Goal: Task Accomplishment & Management: Manage account settings

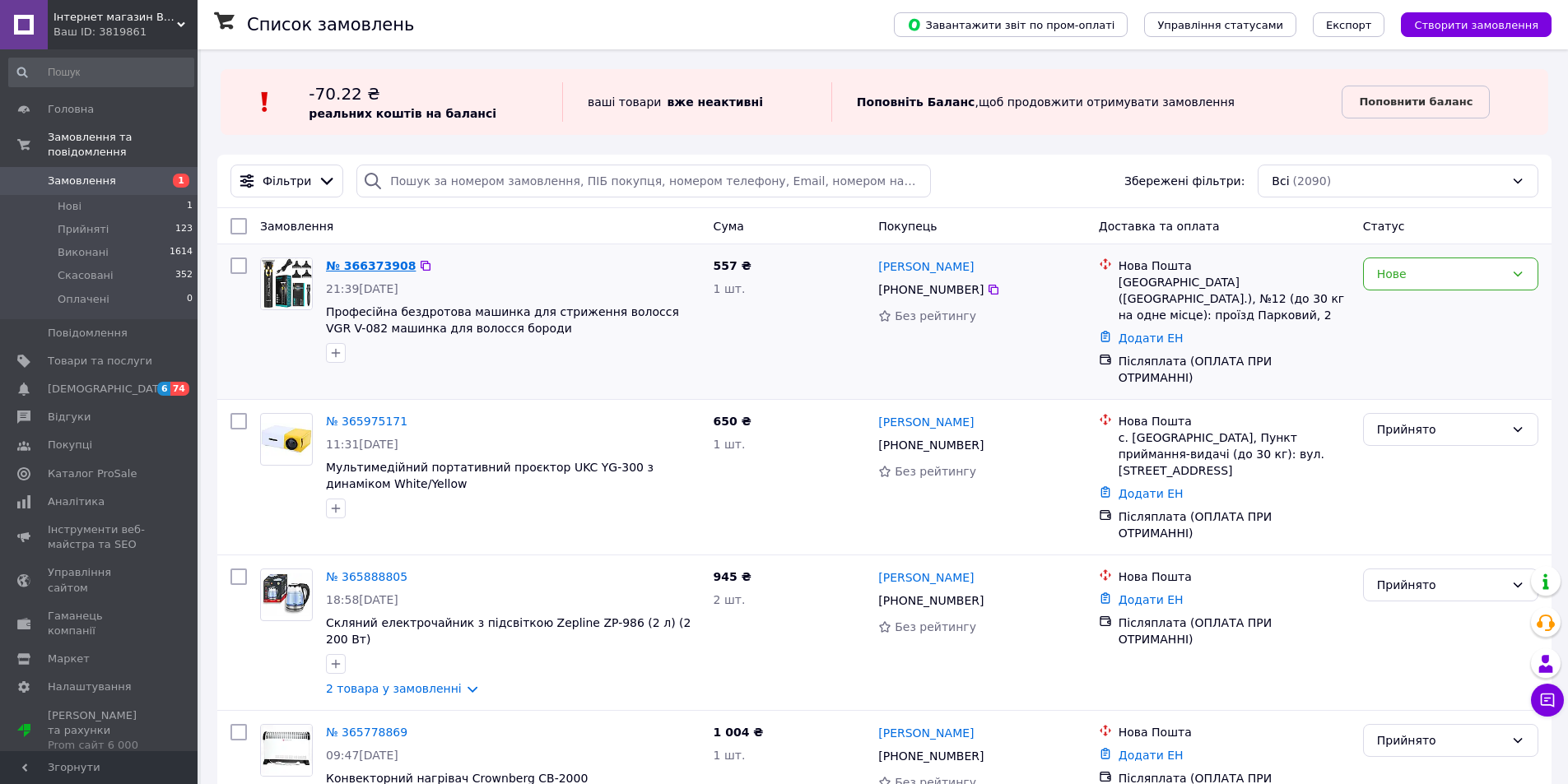
click at [361, 265] on link "№ 366373908" at bounding box center [370, 265] width 90 height 13
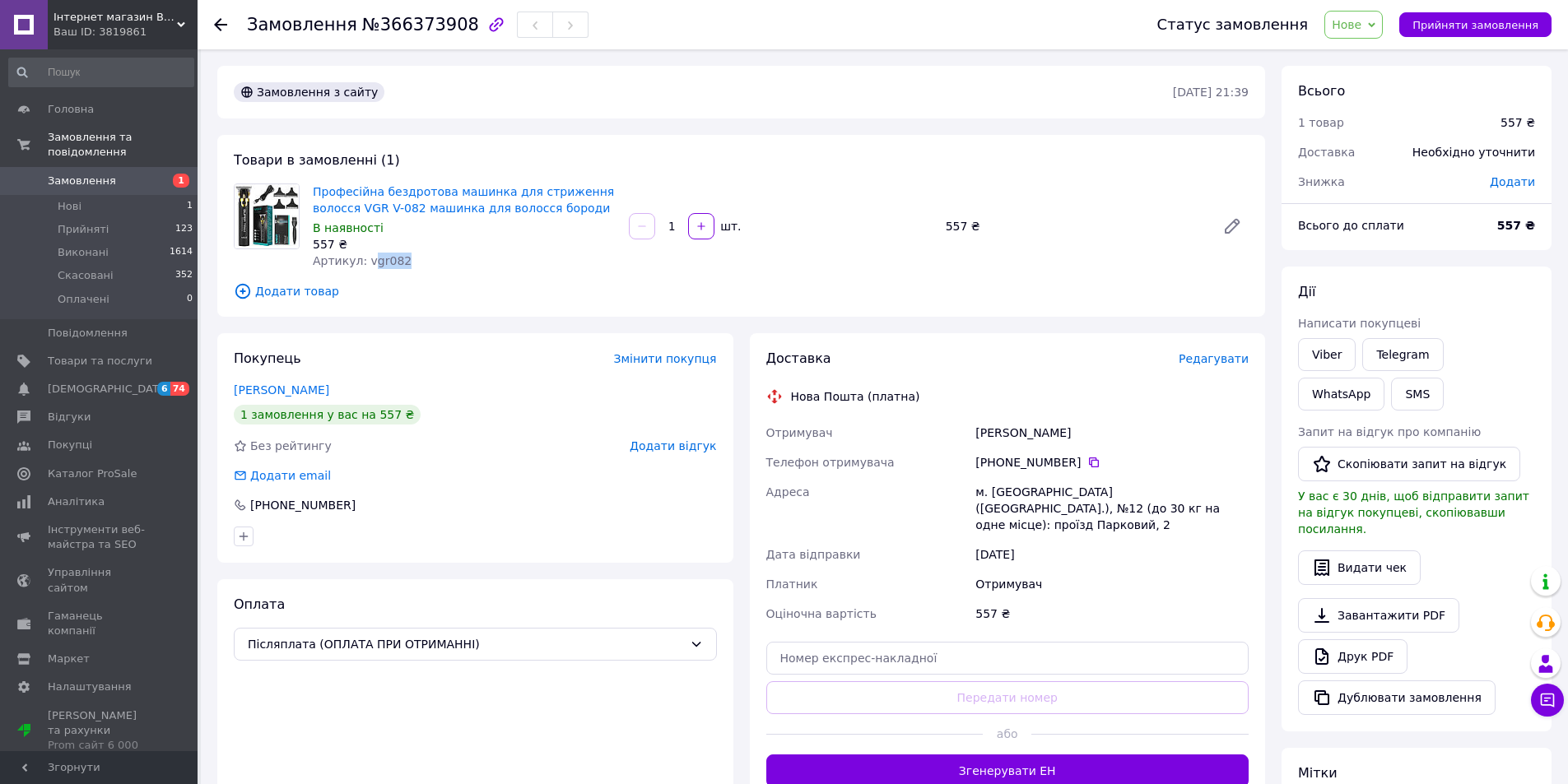
drag, startPoint x: 420, startPoint y: 260, endPoint x: 368, endPoint y: 264, distance: 52.2
click at [368, 264] on div "Артикул: vgr082" at bounding box center [465, 261] width 303 height 17
click at [414, 259] on div "Артикул: vgr082" at bounding box center [465, 261] width 303 height 17
click at [410, 258] on div "Артикул: vgr082" at bounding box center [465, 261] width 303 height 17
drag, startPoint x: 405, startPoint y: 259, endPoint x: 362, endPoint y: 257, distance: 43.0
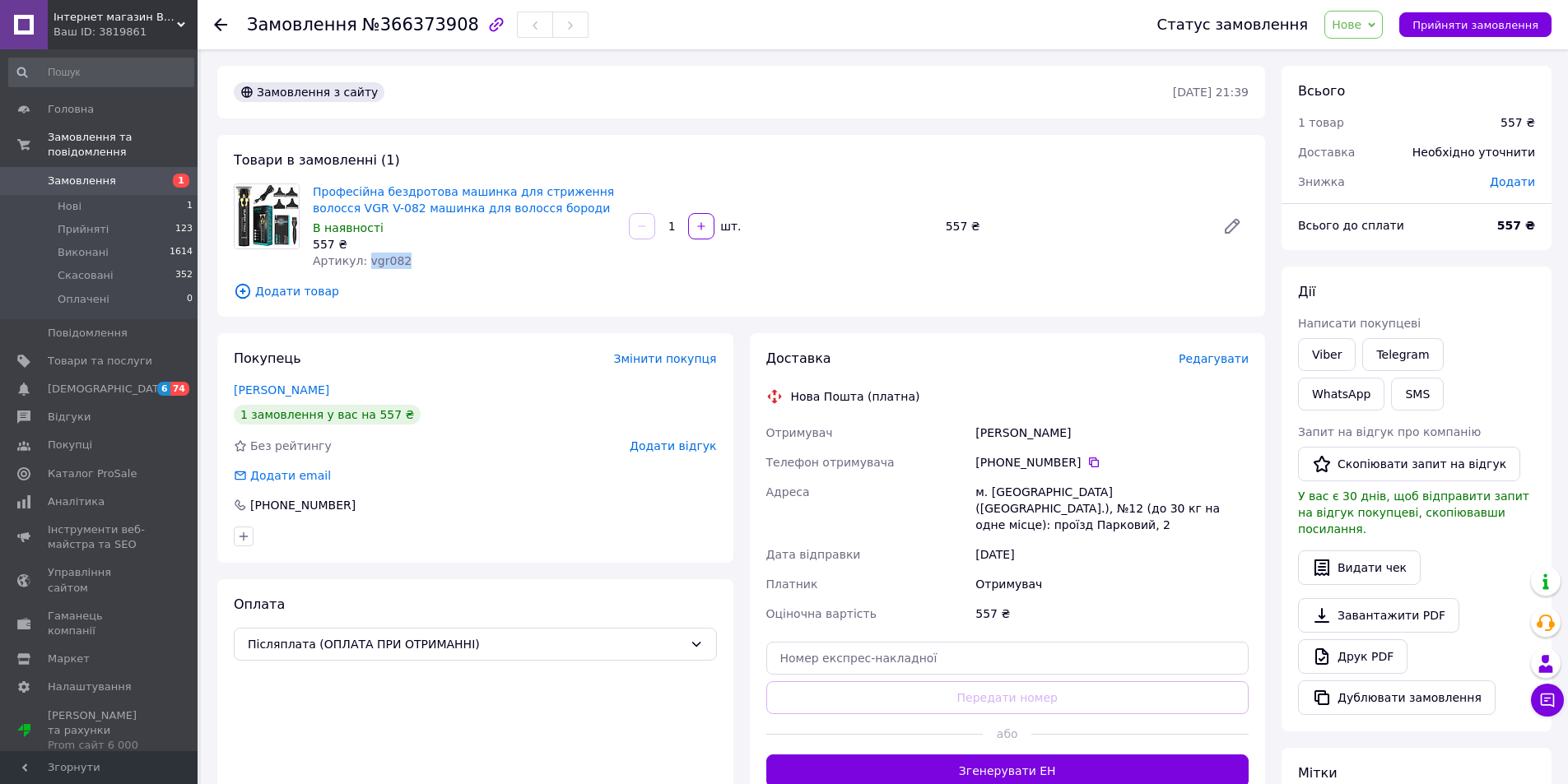
click at [362, 257] on div "Артикул: vgr082" at bounding box center [465, 261] width 303 height 17
copy span "vgr082"
click at [1361, 24] on span "Нове" at bounding box center [1347, 24] width 30 height 13
click at [1366, 51] on li "Прийнято" at bounding box center [1362, 57] width 76 height 25
